Goal: Task Accomplishment & Management: Complete application form

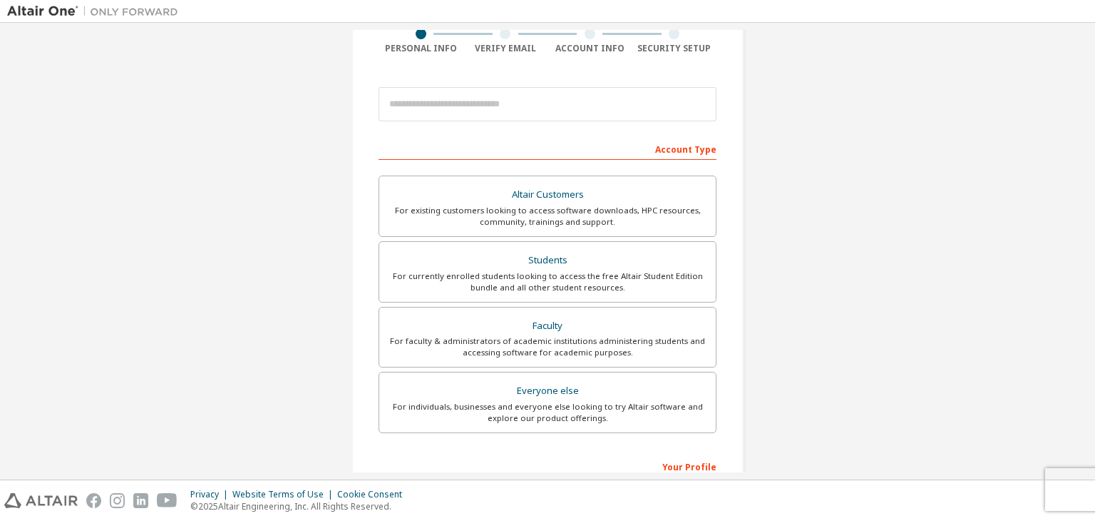
scroll to position [121, 0]
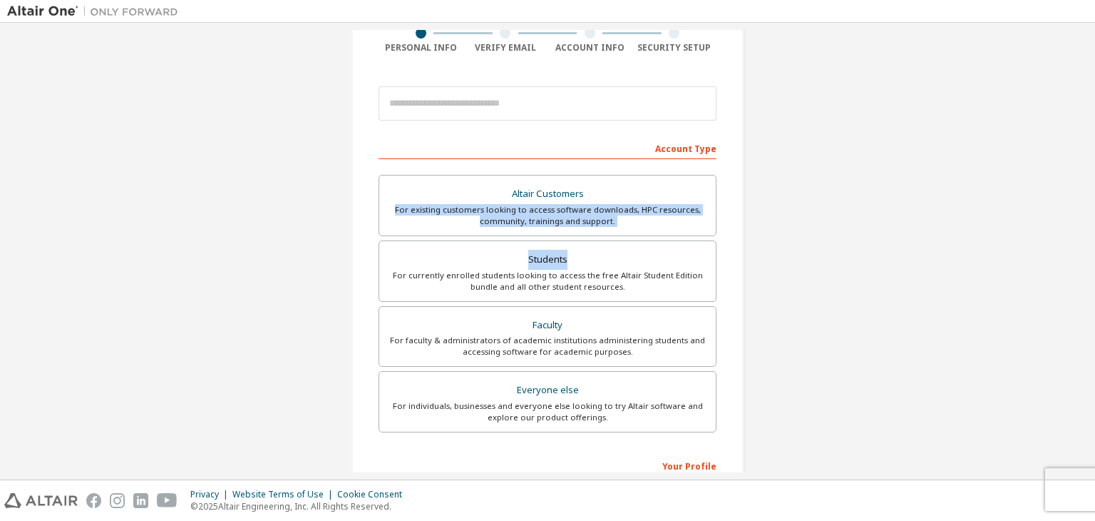
drag, startPoint x: 1095, startPoint y: 252, endPoint x: 1082, endPoint y: 174, distance: 78.7
click at [1082, 174] on div "Create an Altair One Account For Free Trials, Licenses, Downloads, Learning & D…" at bounding box center [547, 251] width 1095 height 456
click at [978, 192] on div "Create an Altair One Account For Free Trials, Licenses, Downloads, Learning & D…" at bounding box center [547, 286] width 1081 height 755
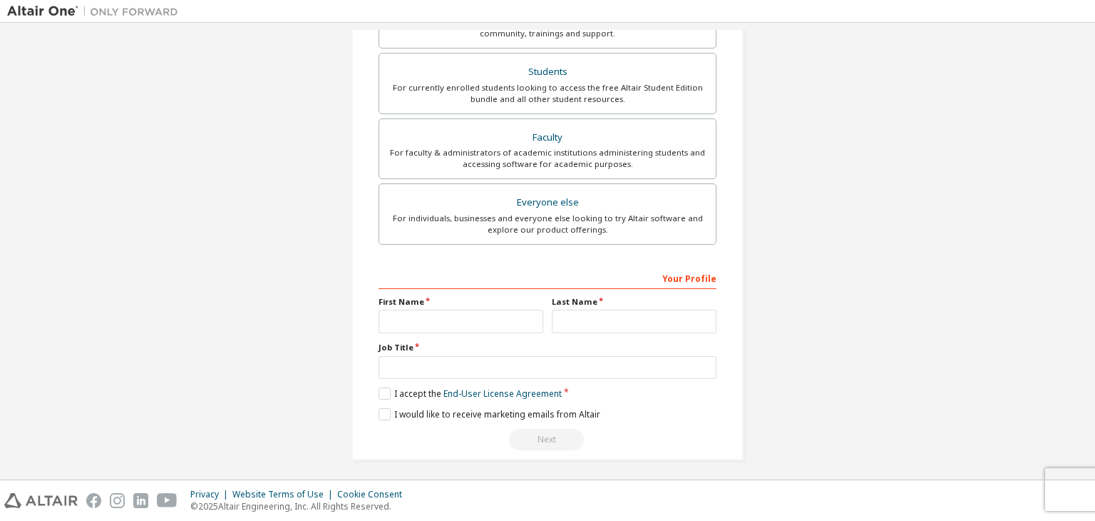
scroll to position [310, 0]
click at [502, 313] on input "text" at bounding box center [461, 319] width 165 height 24
type input "*"
type input "******"
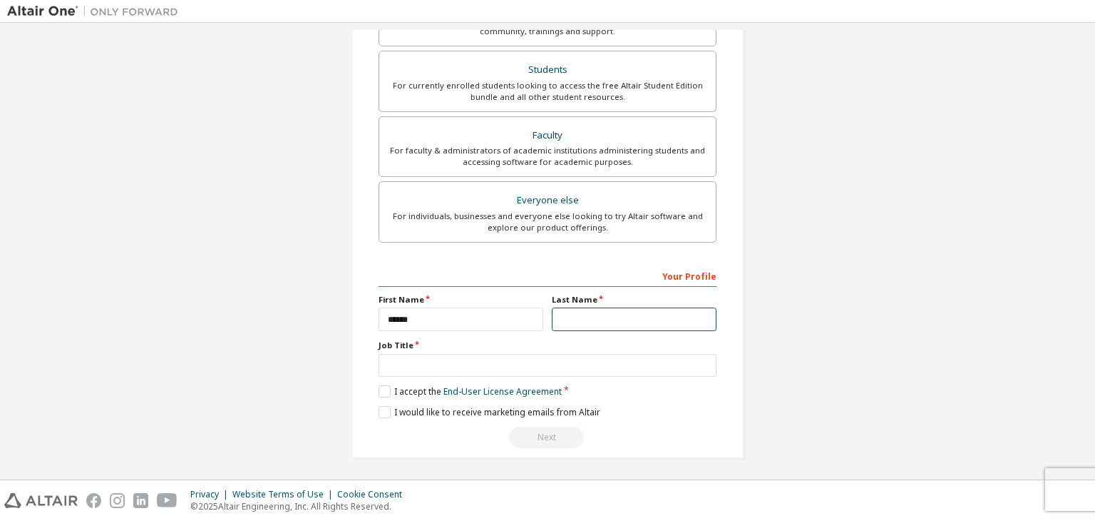
click at [592, 315] on input "text" at bounding box center [634, 319] width 165 height 24
type input "**********"
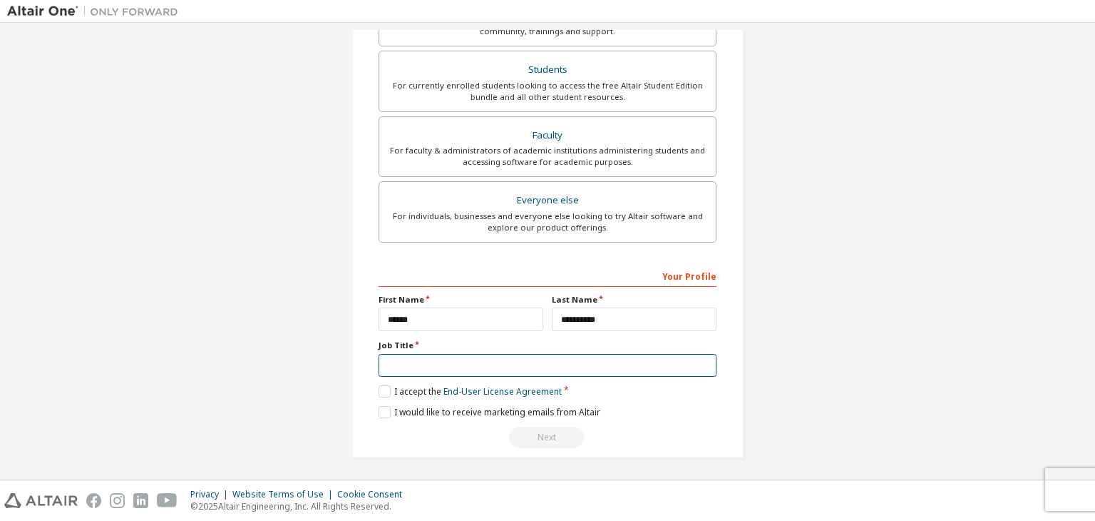
click at [492, 363] on input "text" at bounding box center [548, 366] width 338 height 24
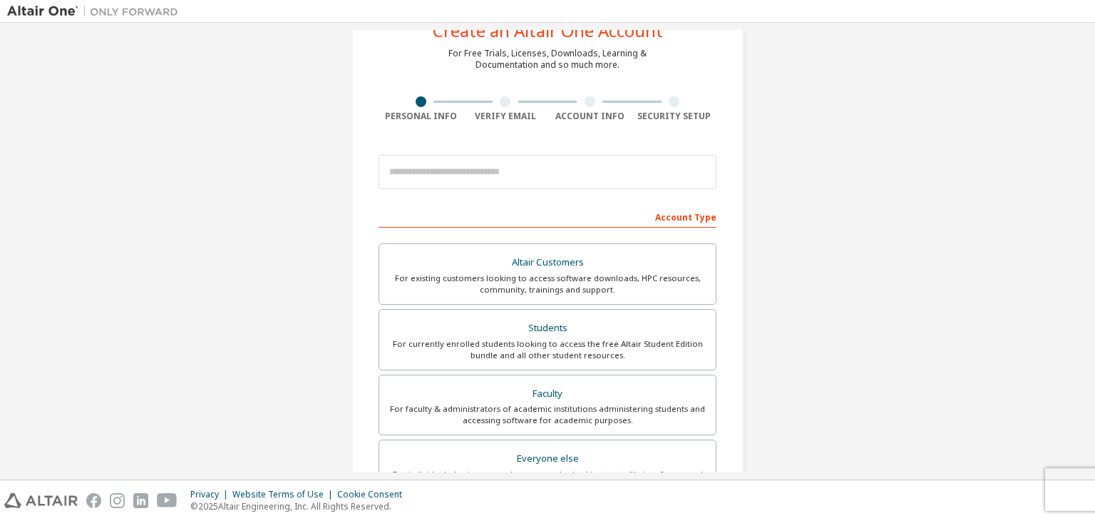
scroll to position [0, 0]
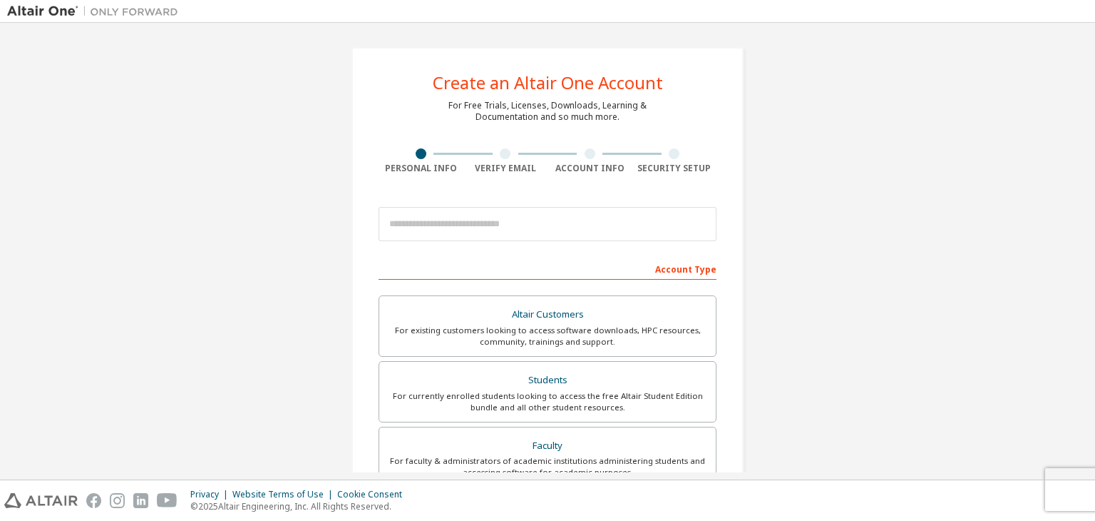
type input "*******"
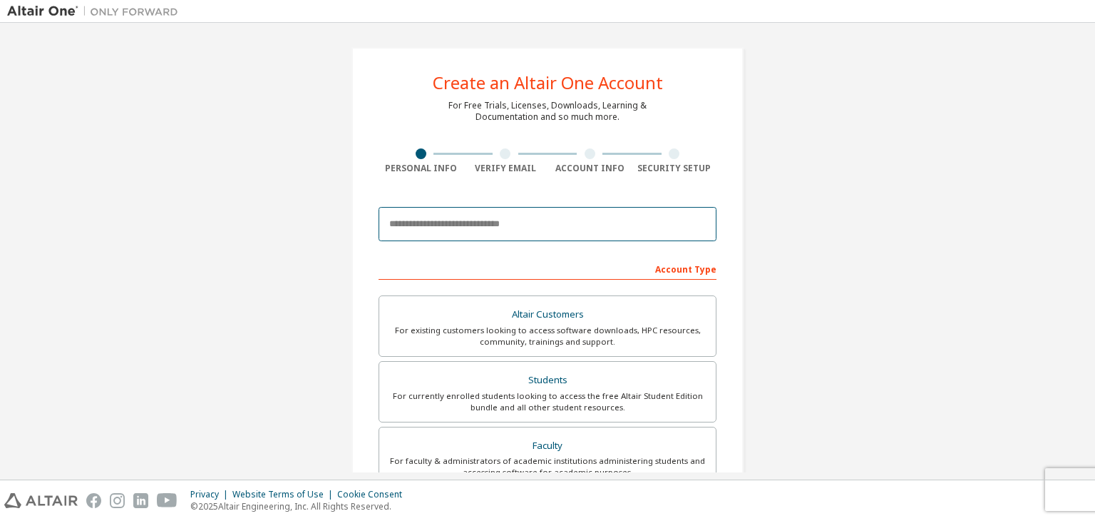
click at [559, 224] on input "email" at bounding box center [548, 224] width 338 height 34
type input "**********"
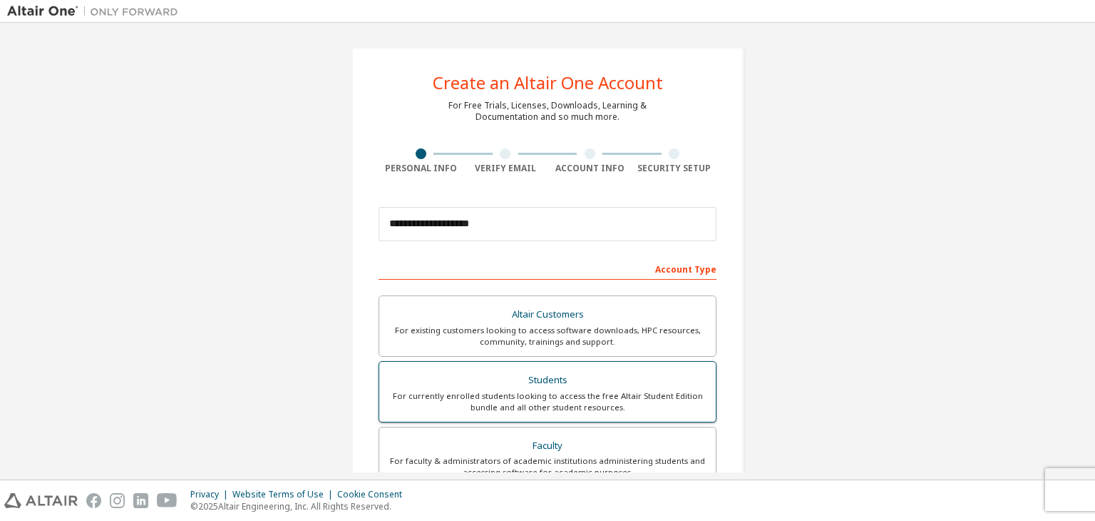
click at [550, 374] on div "Students" at bounding box center [547, 380] width 319 height 20
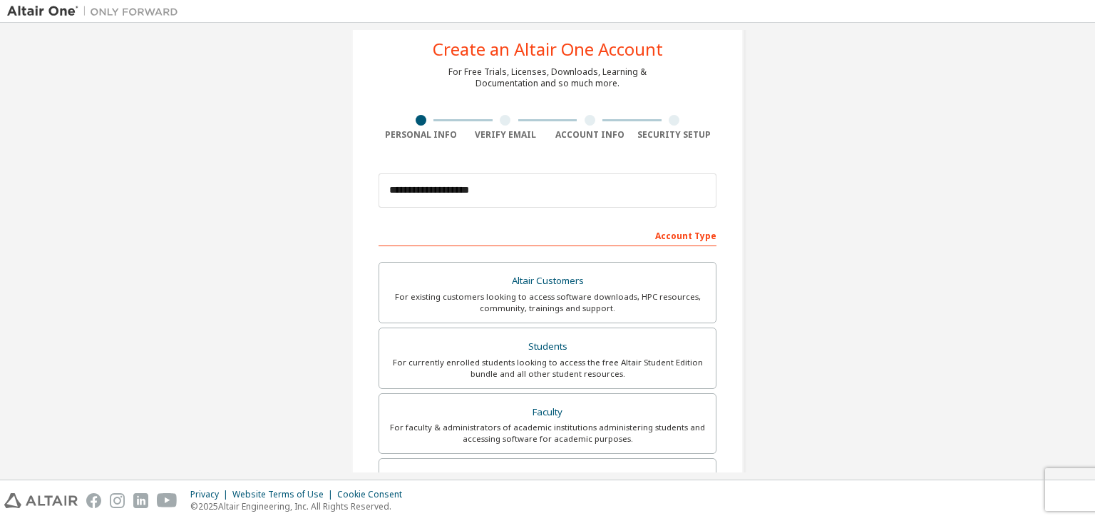
scroll to position [310, 0]
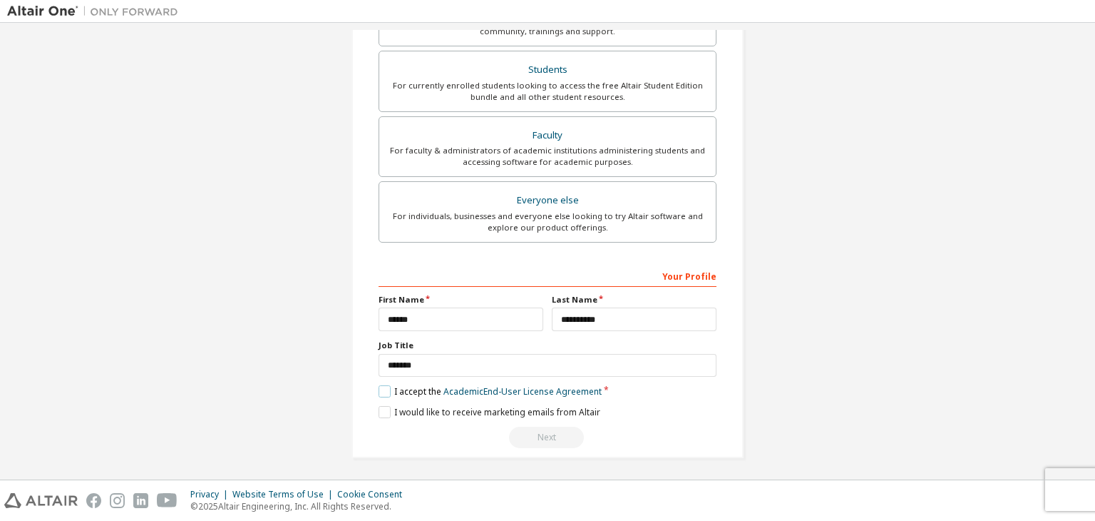
click at [379, 390] on label "I accept the Academic End-User License Agreement" at bounding box center [490, 391] width 223 height 12
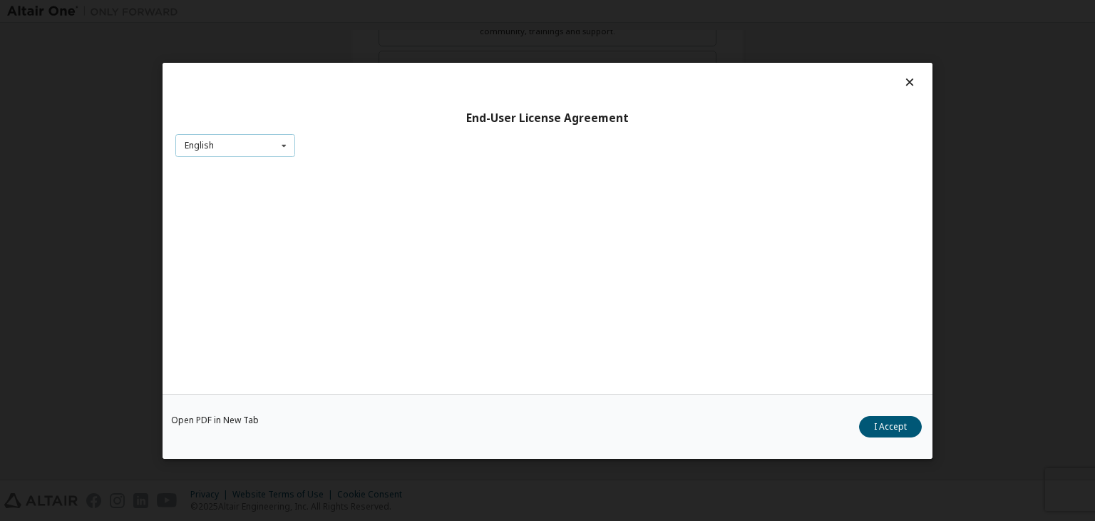
click at [278, 144] on icon at bounding box center [284, 145] width 18 height 22
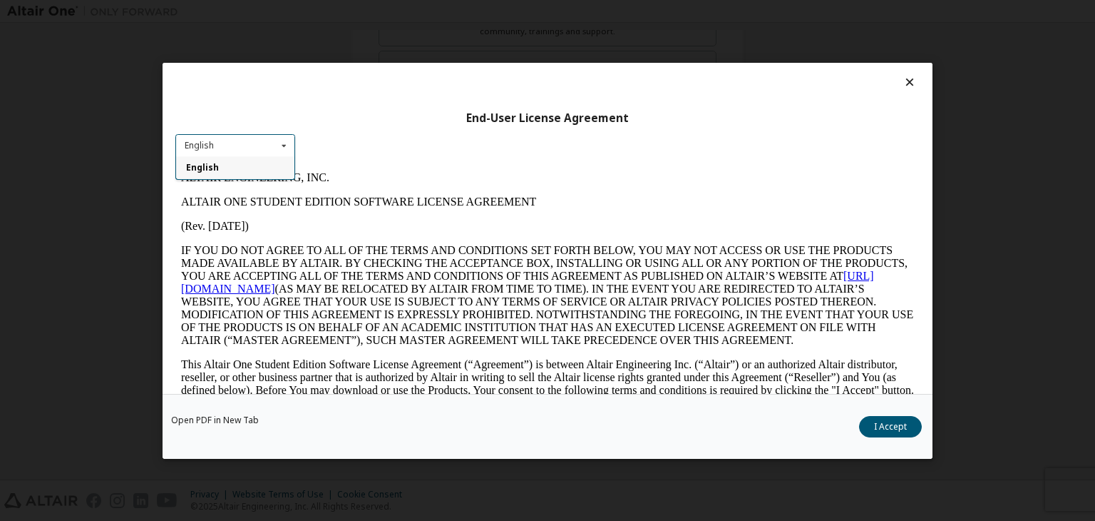
scroll to position [0, 0]
click at [890, 430] on button "I Accept" at bounding box center [890, 426] width 63 height 21
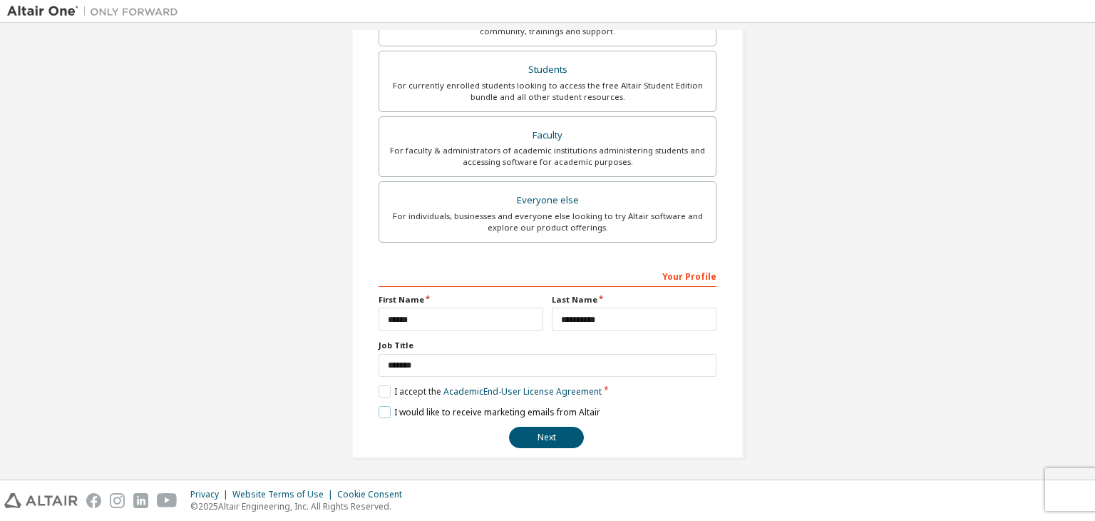
click at [383, 411] on label "I would like to receive marketing emails from Altair" at bounding box center [490, 412] width 222 height 12
click at [563, 431] on button "Next" at bounding box center [546, 436] width 75 height 21
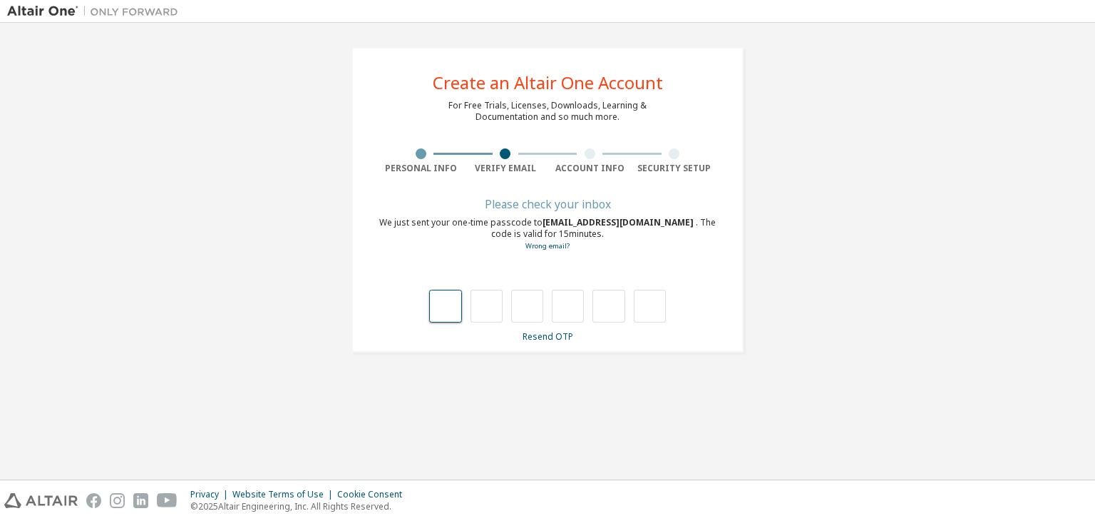
type input "*"
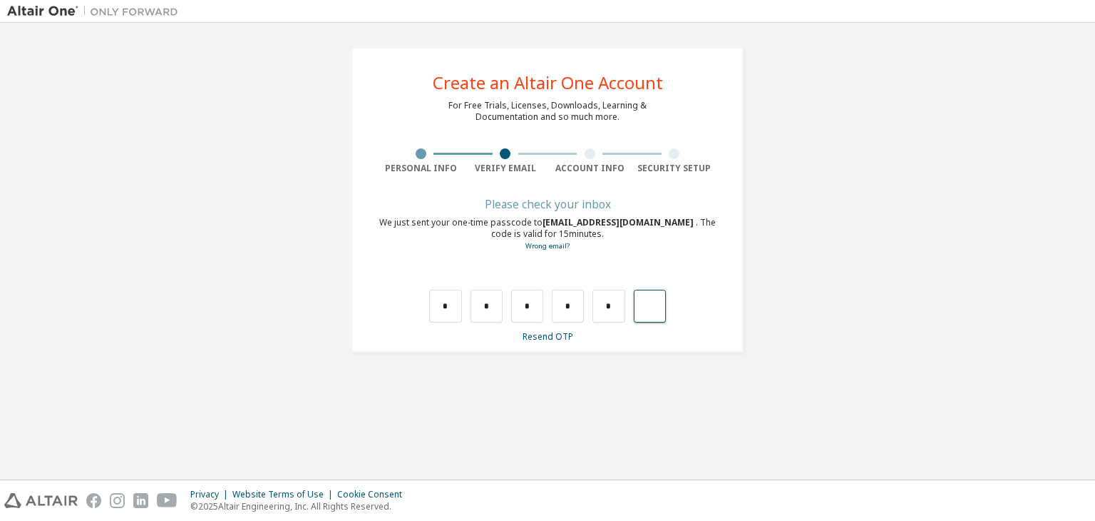
type input "*"
